Goal: Task Accomplishment & Management: Use online tool/utility

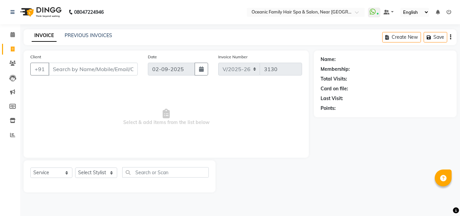
select select "4366"
select select "service"
click at [106, 177] on select "Select Stylist [PERSON_NAME] [PERSON_NAME] [PERSON_NAME] Riyasat [PERSON_NAME] …" at bounding box center [96, 172] width 42 height 10
click at [75, 167] on select "Select Stylist [PERSON_NAME] [PERSON_NAME] [PERSON_NAME] Riyasat [PERSON_NAME] …" at bounding box center [96, 172] width 42 height 10
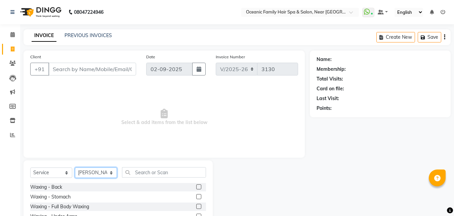
click at [100, 170] on select "Select Stylist [PERSON_NAME] [PERSON_NAME] [PERSON_NAME] Riyasat [PERSON_NAME] …" at bounding box center [96, 172] width 42 height 10
select select "89184"
click at [75, 167] on select "Select Stylist [PERSON_NAME] [PERSON_NAME] [PERSON_NAME] Riyasat [PERSON_NAME] …" at bounding box center [96, 172] width 42 height 10
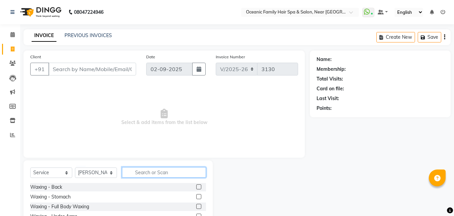
click at [144, 174] on input "text" at bounding box center [164, 172] width 84 height 10
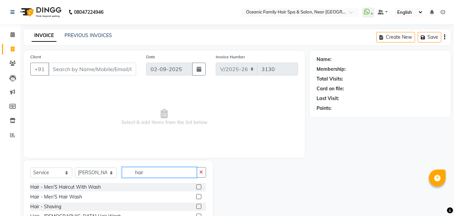
type input "hair"
drag, startPoint x: 194, startPoint y: 188, endPoint x: 182, endPoint y: 171, distance: 20.8
click at [186, 177] on div "Select Service Product Membership Package Voucher Prepaid Gift Card Select Styl…" at bounding box center [118, 209] width 189 height 99
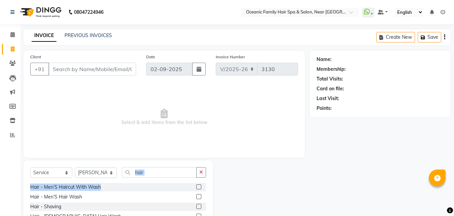
click at [196, 187] on label at bounding box center [198, 186] width 5 height 5
click at [196, 187] on input "checkbox" at bounding box center [198, 187] width 4 height 4
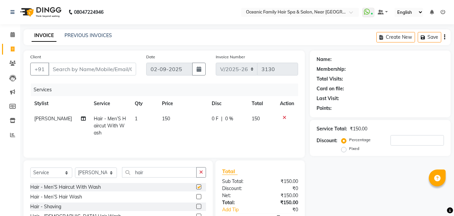
checkbox input "false"
click at [80, 69] on input "Client" at bounding box center [92, 69] width 88 height 13
type input "6"
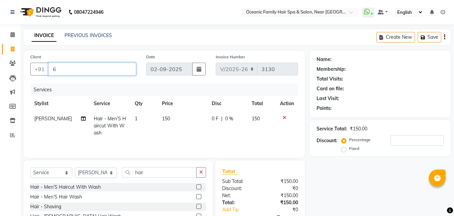
type input "0"
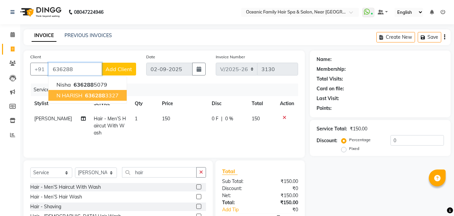
click at [81, 94] on span "N HARISH" at bounding box center [70, 95] width 26 height 7
type input "6362883327"
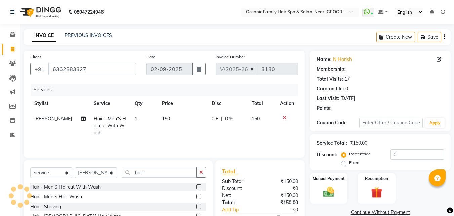
select select "1: Object"
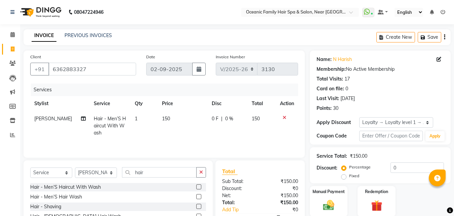
scroll to position [54, 0]
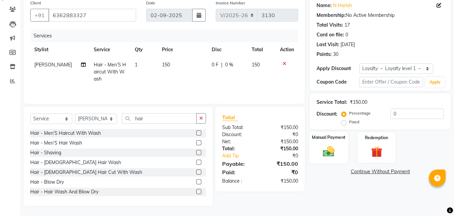
click at [335, 151] on img at bounding box center [329, 150] width 19 height 13
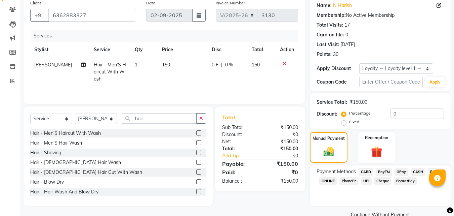
click at [418, 172] on span "CASH" at bounding box center [418, 172] width 14 height 8
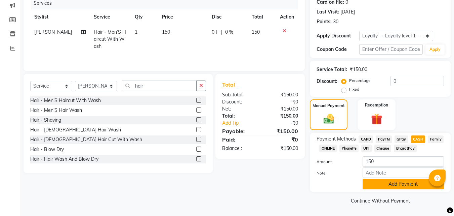
click at [400, 188] on button "Add Payment" at bounding box center [403, 184] width 81 height 10
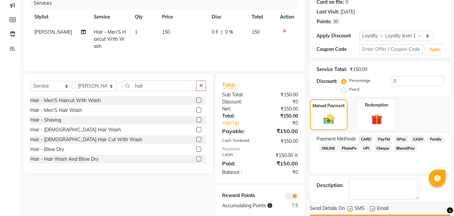
scroll to position [106, 0]
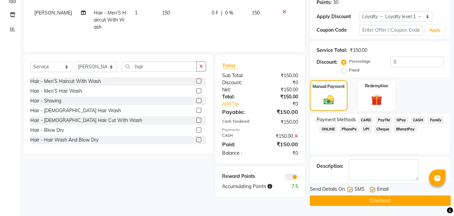
click at [402, 195] on button "Checkout" at bounding box center [380, 200] width 141 height 10
